Goal: Task Accomplishment & Management: Complete application form

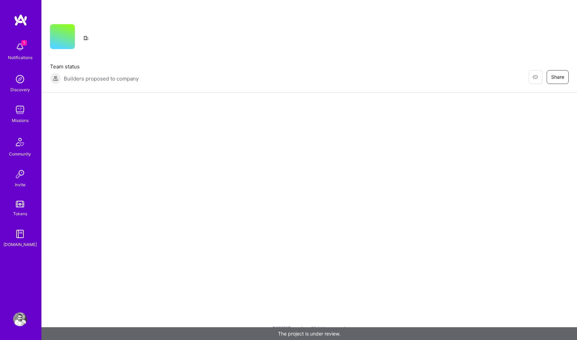
click at [20, 50] on img at bounding box center [20, 47] width 14 height 14
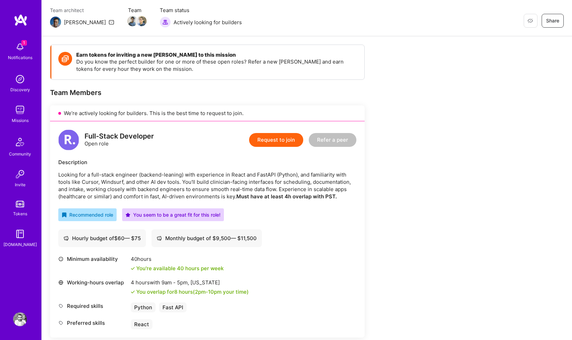
scroll to position [61, 0]
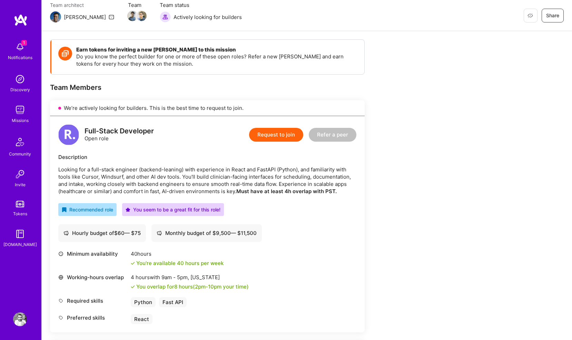
click at [267, 137] on button "Request to join" at bounding box center [276, 135] width 54 height 14
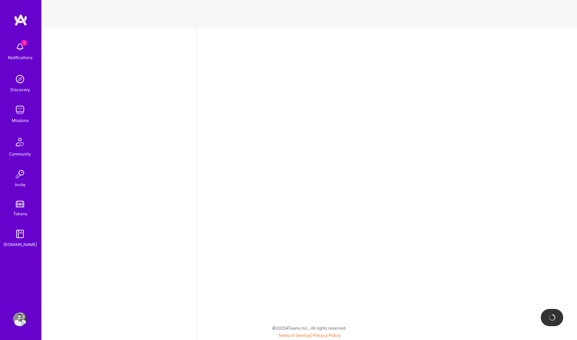
select select "GB"
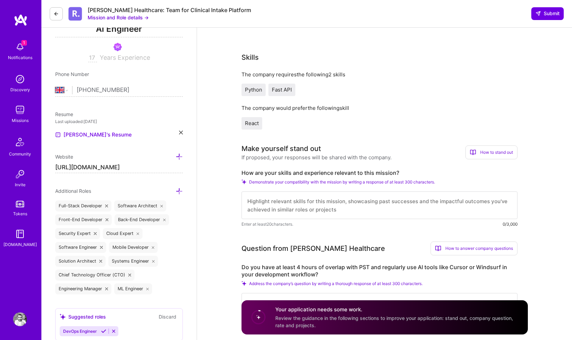
scroll to position [112, 0]
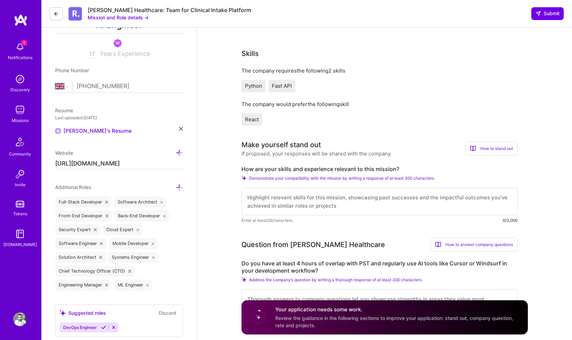
click at [286, 199] on textarea at bounding box center [380, 201] width 276 height 28
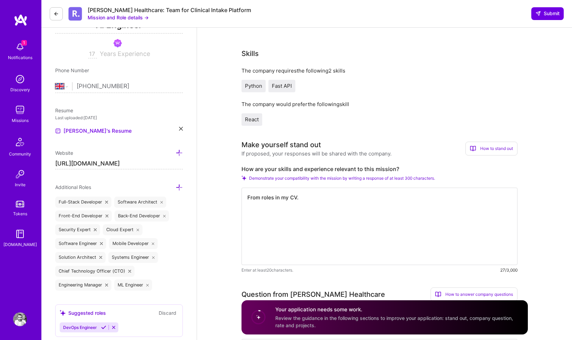
paste textarea "Senior Staﬀ Software Engineer | EpicGames | contract | [GEOGRAPHIC_DATA], [GEOG…"
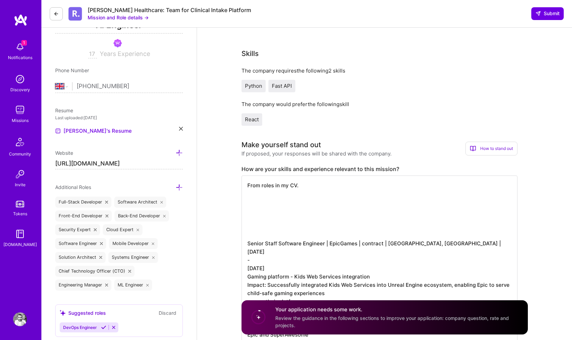
click at [362, 216] on textarea "From roles in my CV. Senior Staﬀ Software Engineer | EpicGames | contract | [GE…" at bounding box center [380, 259] width 276 height 168
paste textarea "Go-To-Market engineer | Amble | contract | [GEOGRAPHIC_DATA], [GEOGRAPHIC_DATA]…"
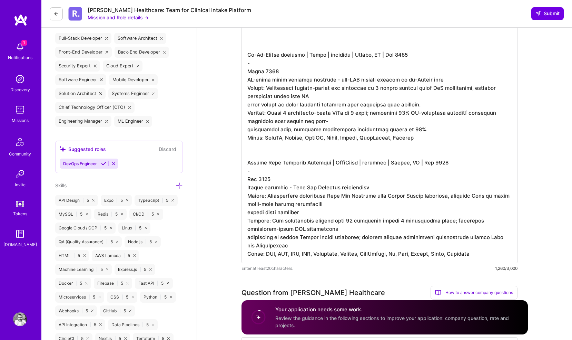
click at [318, 154] on textarea at bounding box center [380, 137] width 276 height 251
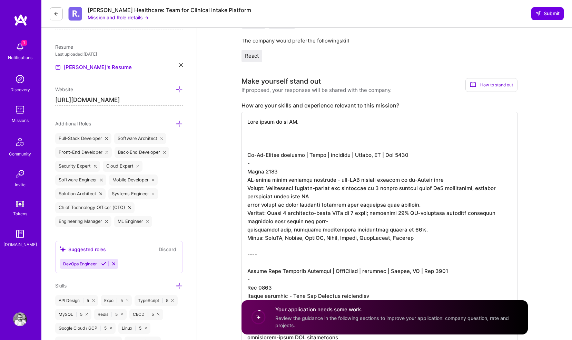
scroll to position [176, 0]
click at [296, 131] on textarea at bounding box center [380, 241] width 276 height 260
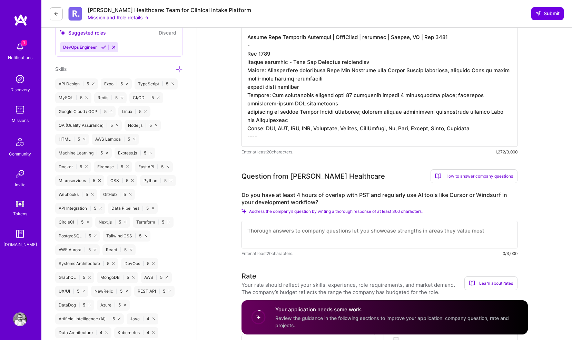
scroll to position [428, 0]
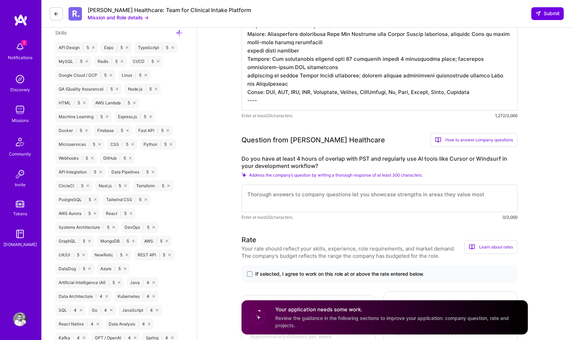
type textarea "Lore ipsum do si AM. ---- Co-Ad-Elitse doeiusmo | Tempo | incididu | Utlabo, ET…"
click at [323, 196] on textarea at bounding box center [380, 198] width 276 height 28
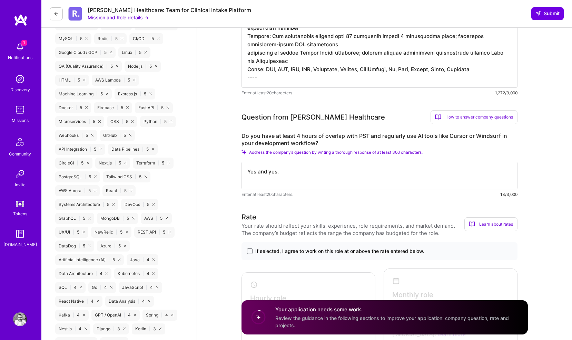
scroll to position [495, 0]
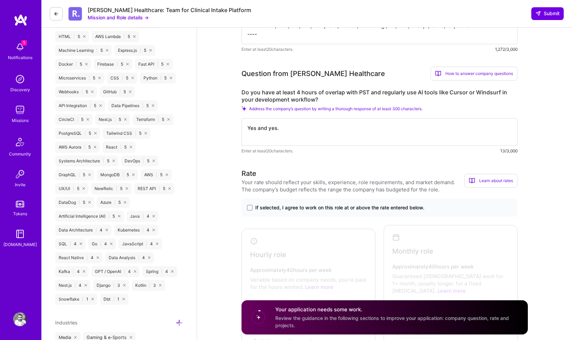
type textarea "Yes and yes."
click at [258, 209] on span "If selected, I agree to work on this role at or above the rate entered below." at bounding box center [339, 207] width 169 height 7
click at [0, 0] on input "If selected, I agree to work on this role at or above the rate entered below." at bounding box center [0, 0] width 0 height 0
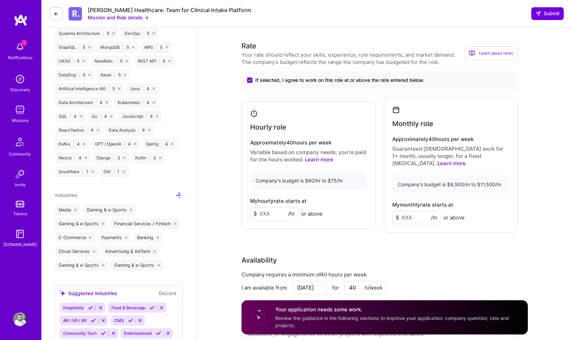
scroll to position [624, 0]
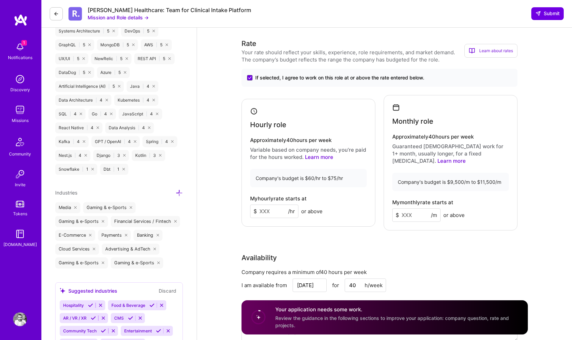
click at [276, 207] on input at bounding box center [274, 210] width 48 height 13
type input "75"
click at [408, 208] on input at bounding box center [416, 214] width 48 height 13
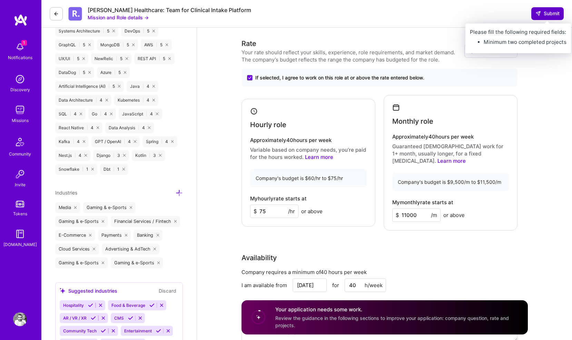
type input "11000"
click at [544, 13] on span "Submit" at bounding box center [548, 13] width 24 height 7
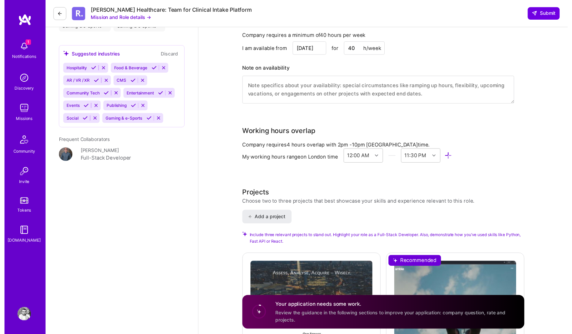
scroll to position [890, 0]
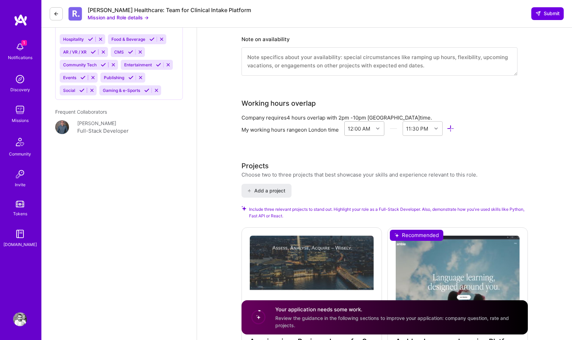
click at [366, 125] on div "12:00 AM" at bounding box center [359, 128] width 22 height 7
click at [340, 129] on div "My working hours range on [GEOGRAPHIC_DATA] time 12:00 AM 11:30 PM" at bounding box center [380, 129] width 276 height 17
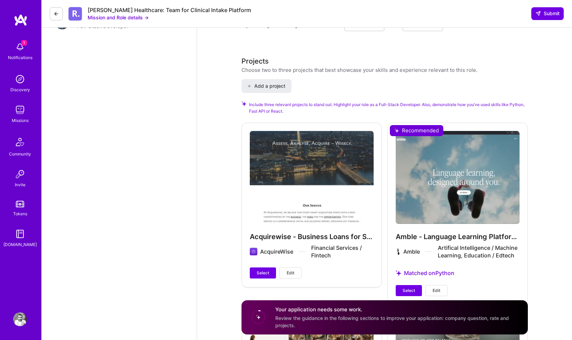
scroll to position [1025, 0]
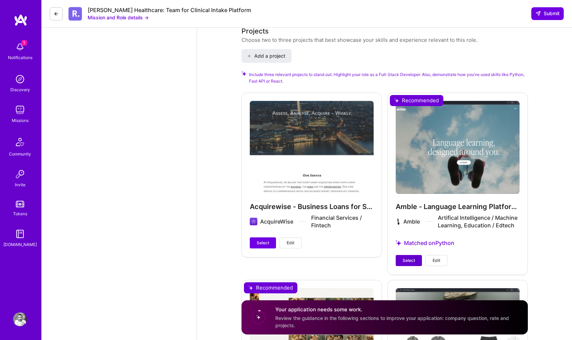
click at [412, 255] on button "Select" at bounding box center [409, 260] width 26 height 11
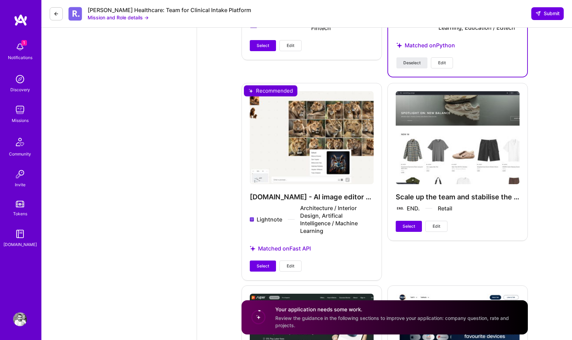
scroll to position [1259, 0]
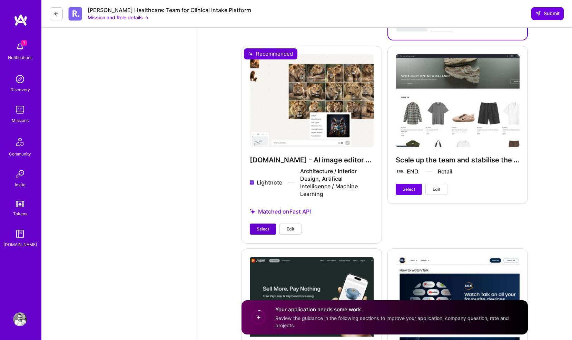
click at [258, 229] on span "Select" at bounding box center [263, 229] width 12 height 6
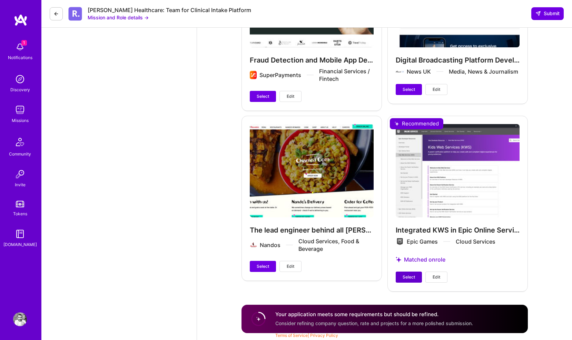
click at [409, 278] on span "Select" at bounding box center [409, 277] width 12 height 6
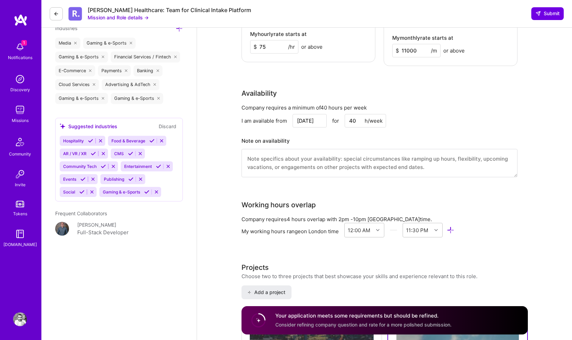
scroll to position [797, 0]
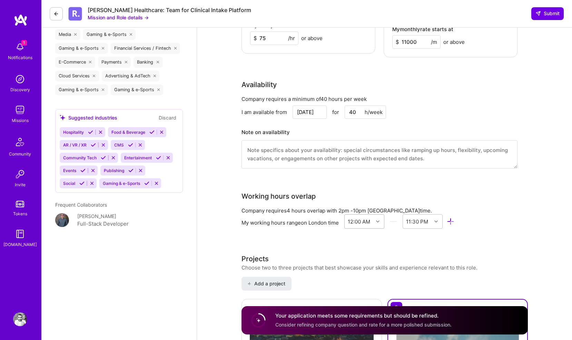
click at [375, 217] on div at bounding box center [378, 221] width 11 height 9
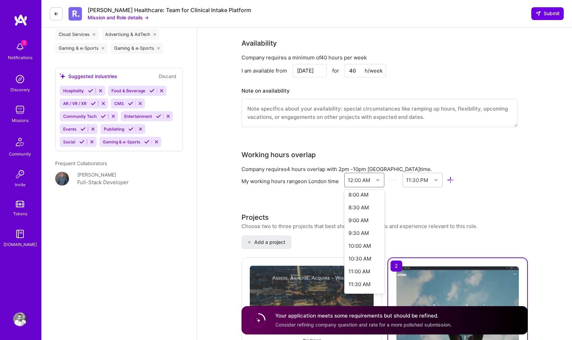
scroll to position [222, 0]
click at [311, 191] on div "Full-Stack Developer role description Looking for a full-stack engineer (backen…" at bounding box center [385, 115] width 286 height 1838
click at [356, 176] on div "12:00 AM" at bounding box center [359, 179] width 22 height 7
click at [356, 228] on div "2:00 PM" at bounding box center [364, 234] width 40 height 13
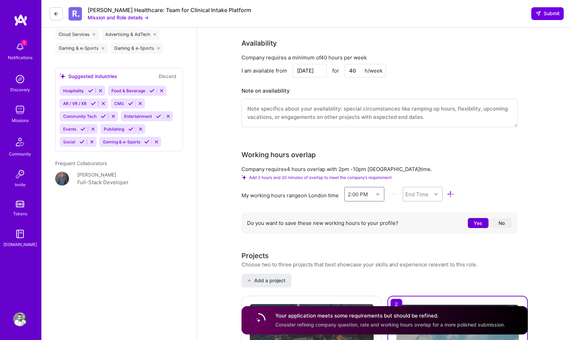
click at [423, 190] on div "End Time" at bounding box center [416, 193] width 23 height 7
click at [415, 273] on div "10:00 PM" at bounding box center [423, 279] width 40 height 13
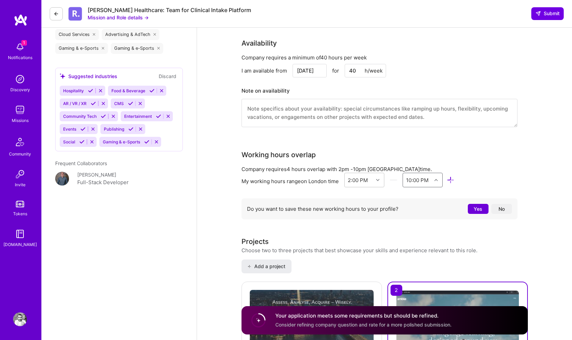
click at [508, 204] on button "No" at bounding box center [501, 209] width 21 height 10
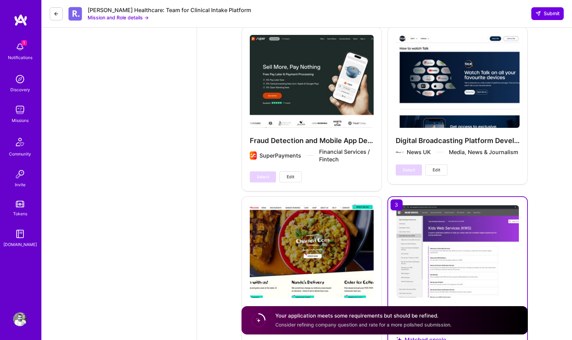
scroll to position [1540, 0]
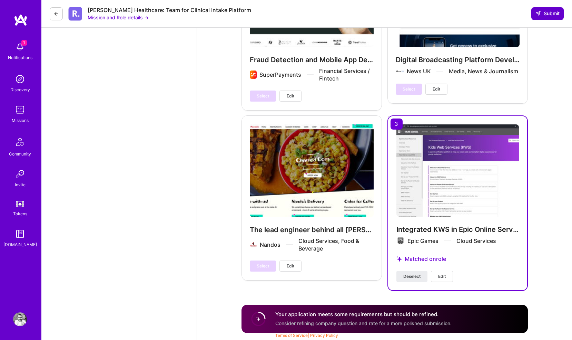
click at [547, 16] on span "Submit" at bounding box center [548, 13] width 24 height 7
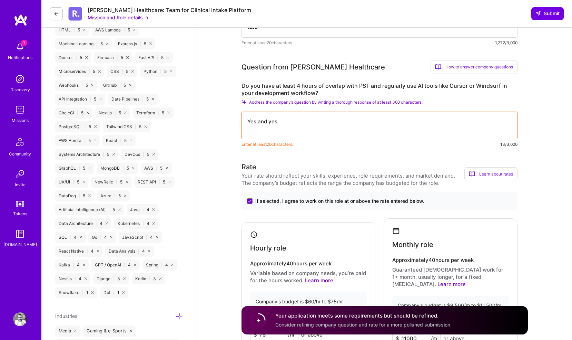
scroll to position [502, 0]
click at [422, 127] on textarea "Yes and yes." at bounding box center [380, 125] width 276 height 28
type textarea "Yes I have the overl"
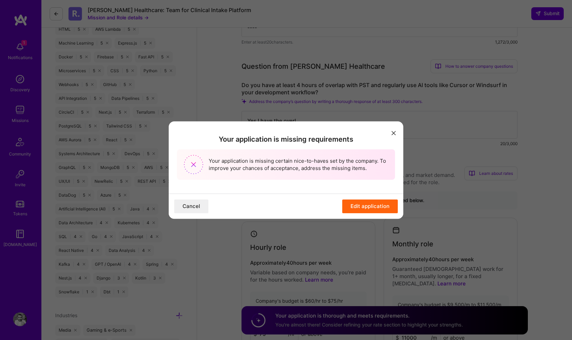
click at [395, 132] on icon "modal" at bounding box center [394, 133] width 4 height 4
click at [397, 129] on button "modal" at bounding box center [394, 132] width 8 height 11
click at [394, 133] on icon "modal" at bounding box center [394, 133] width 4 height 4
click at [189, 201] on button "Cancel" at bounding box center [191, 206] width 34 height 14
click at [189, 205] on button "Cancel" at bounding box center [191, 206] width 34 height 14
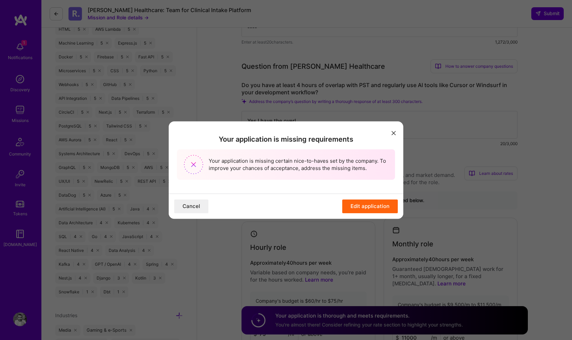
click at [351, 204] on button "Edit application" at bounding box center [370, 206] width 56 height 14
click at [393, 130] on button "modal" at bounding box center [394, 132] width 8 height 11
click at [394, 133] on icon "modal" at bounding box center [394, 133] width 4 height 4
click at [373, 206] on button "Edit application" at bounding box center [370, 206] width 56 height 14
click at [319, 244] on div "Your application is missing requirements Your application is missing certain ni…" at bounding box center [286, 170] width 572 height 340
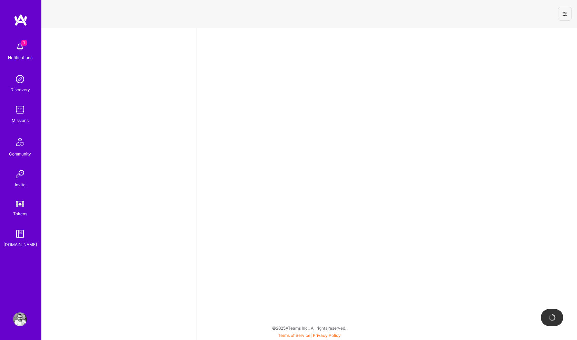
select select "GB"
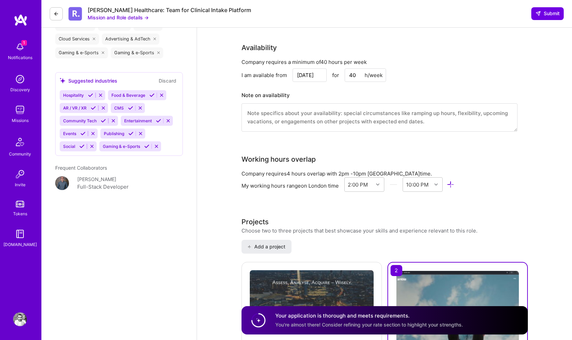
scroll to position [824, 0]
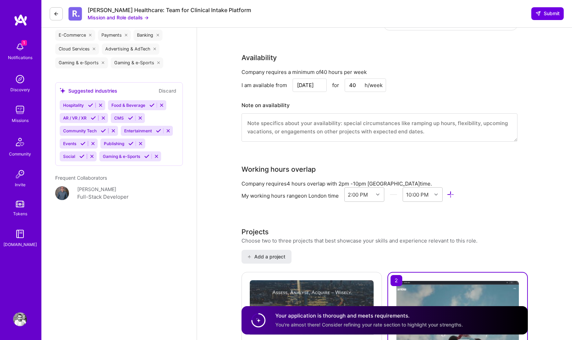
click at [352, 113] on textarea at bounding box center [380, 127] width 276 height 28
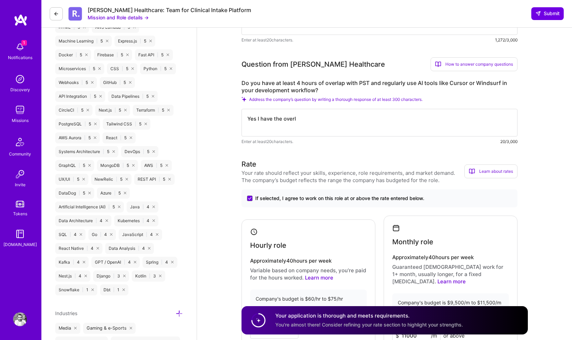
scroll to position [498, 0]
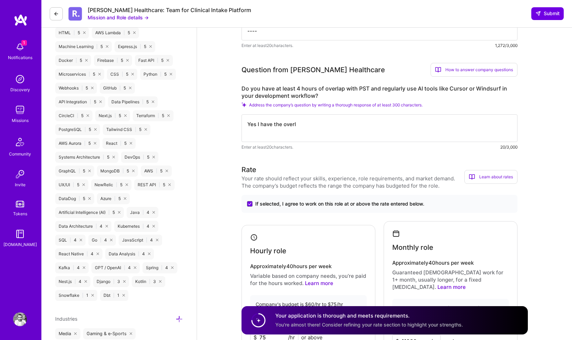
click at [322, 130] on textarea "Yes I have the overl" at bounding box center [380, 128] width 276 height 28
drag, startPoint x: 432, startPoint y: 122, endPoint x: 461, endPoint y: 127, distance: 29.0
click at [461, 127] on textarea "Yes I have the overlap and I use Cursor, Warp and Cloud Code all the time. Clou…" at bounding box center [380, 128] width 276 height 28
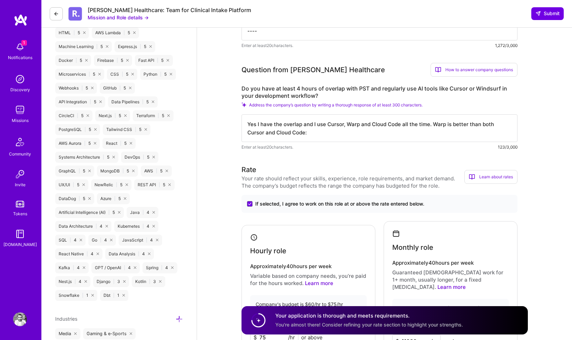
paste textarea "https://www.warp.dev/blog/terminal-bench"
type textarea "Yes I have the overlap and I use Cursor, Warp and Cloud Code all the time. Warp…"
click at [542, 11] on span "Submit" at bounding box center [548, 13] width 24 height 7
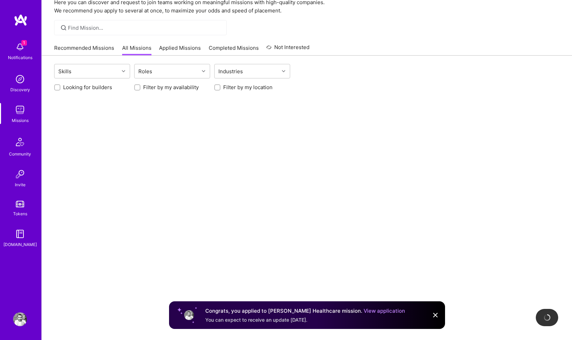
scroll to position [47, 0]
